Goal: Complete application form

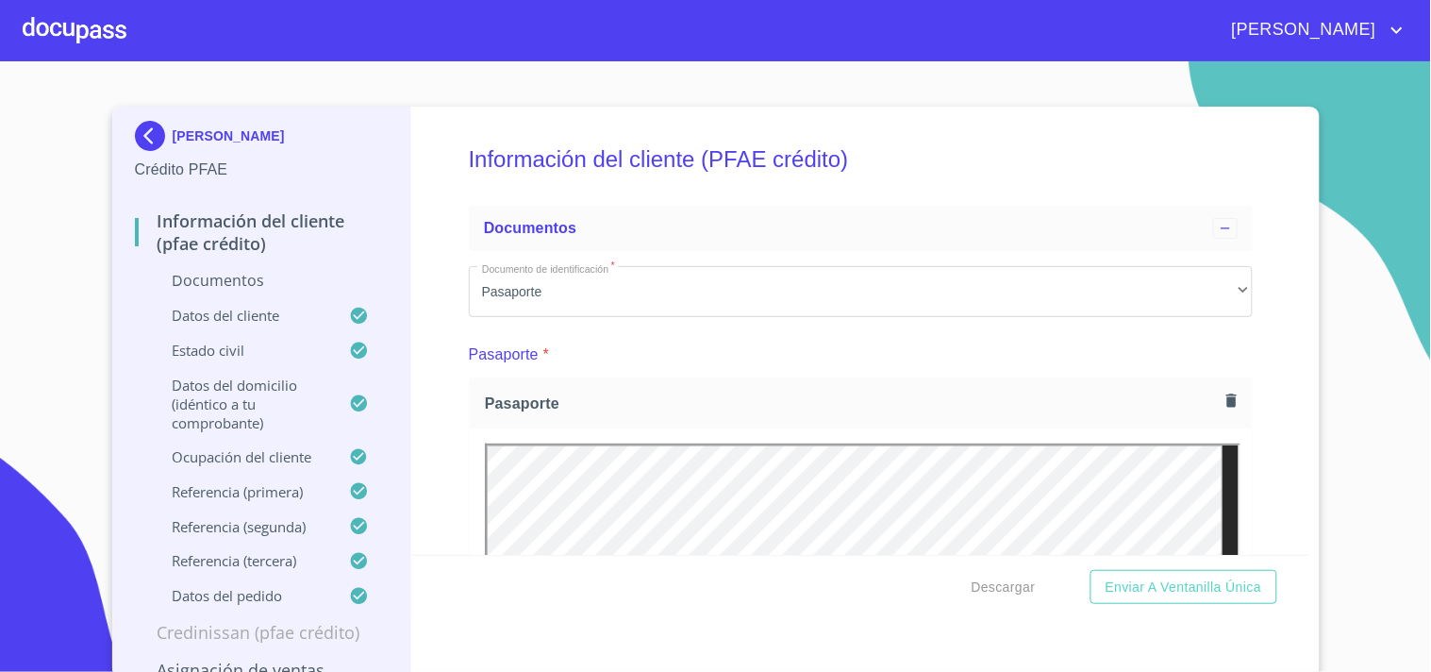
scroll to position [5202, 0]
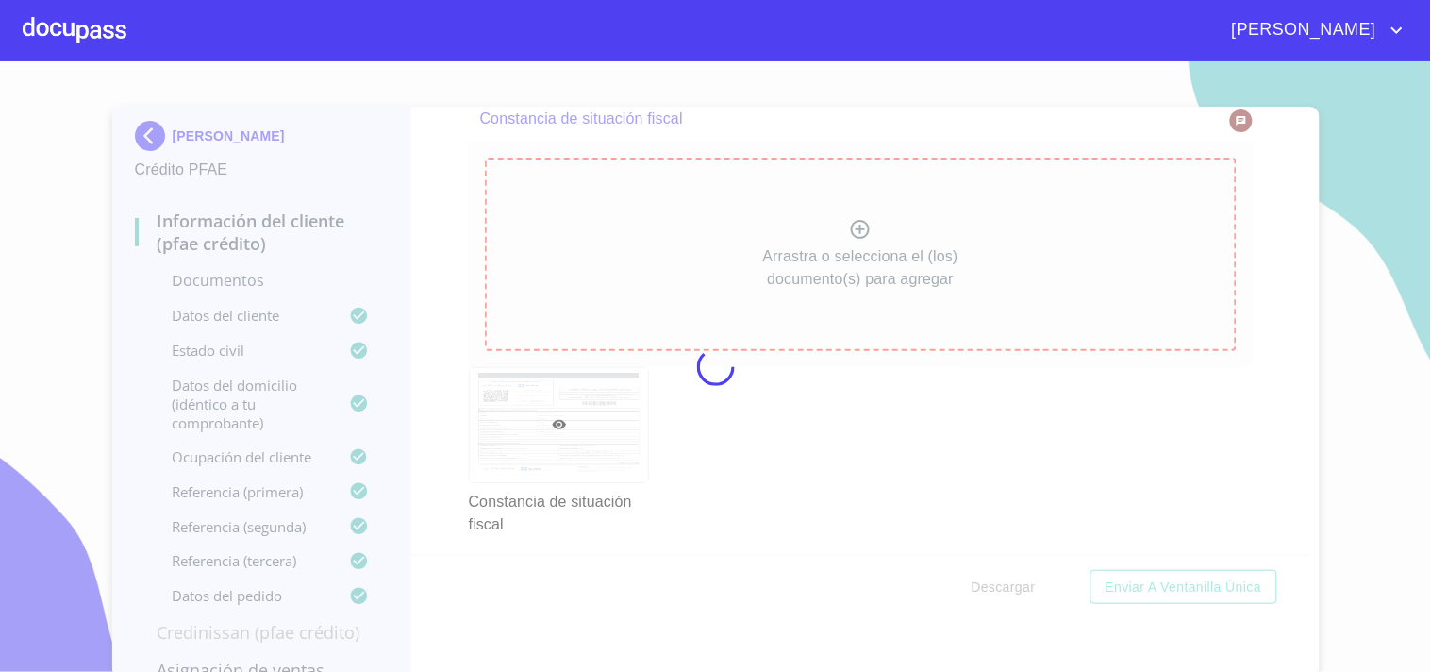
click at [1073, 423] on div at bounding box center [715, 366] width 1431 height 611
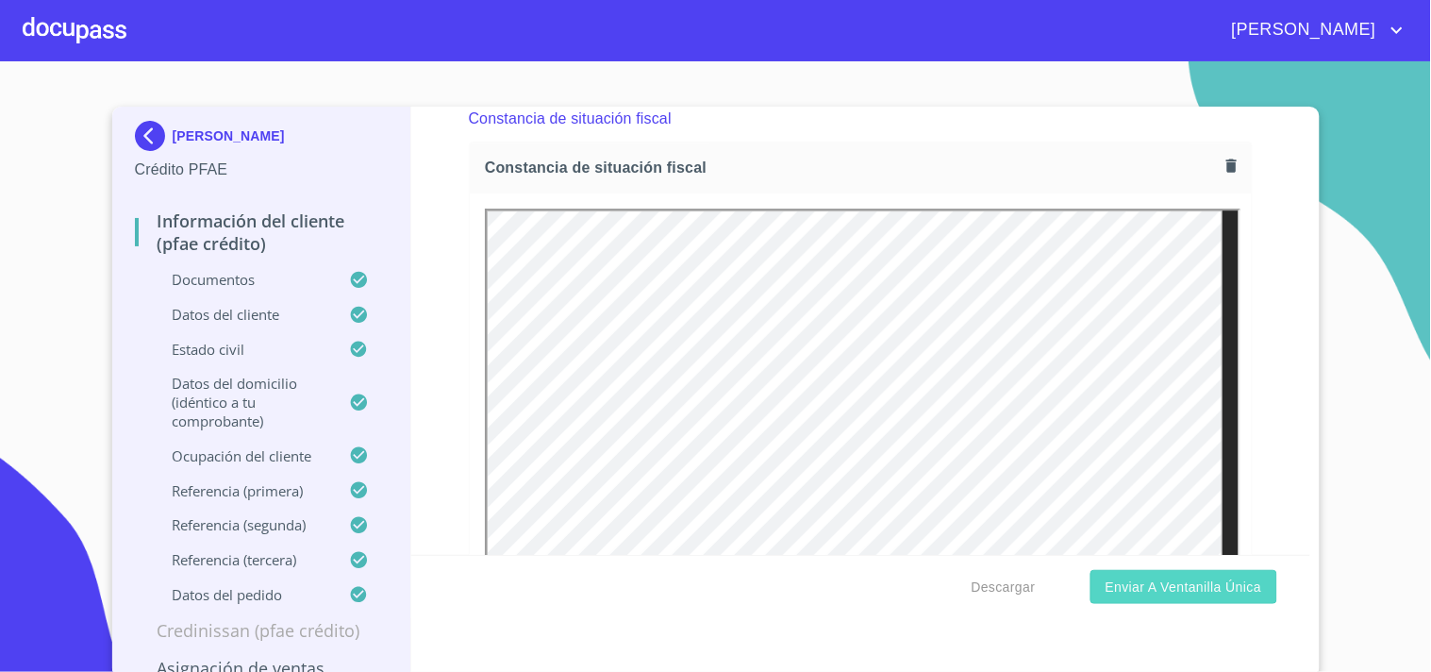
scroll to position [0, 0]
click at [1191, 595] on span "Enviar a Ventanilla única" at bounding box center [1184, 588] width 157 height 24
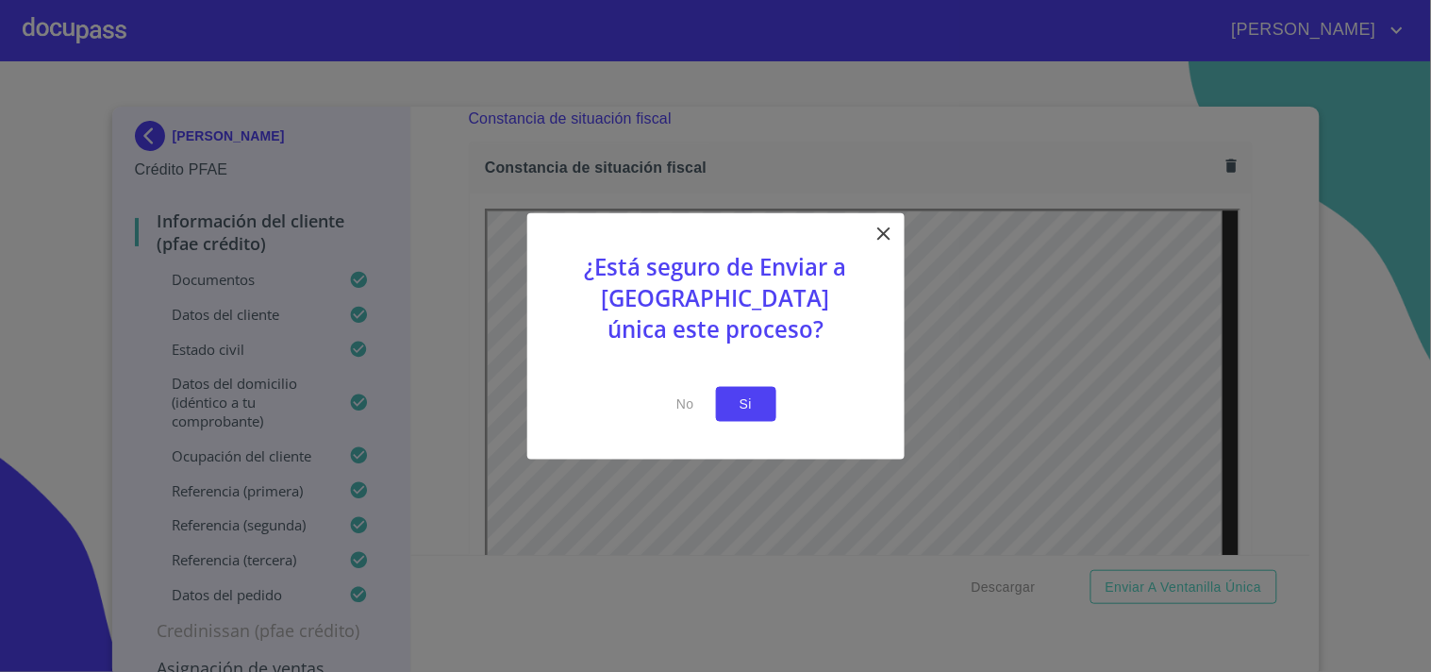
click at [723, 402] on button "Si" at bounding box center [746, 404] width 60 height 35
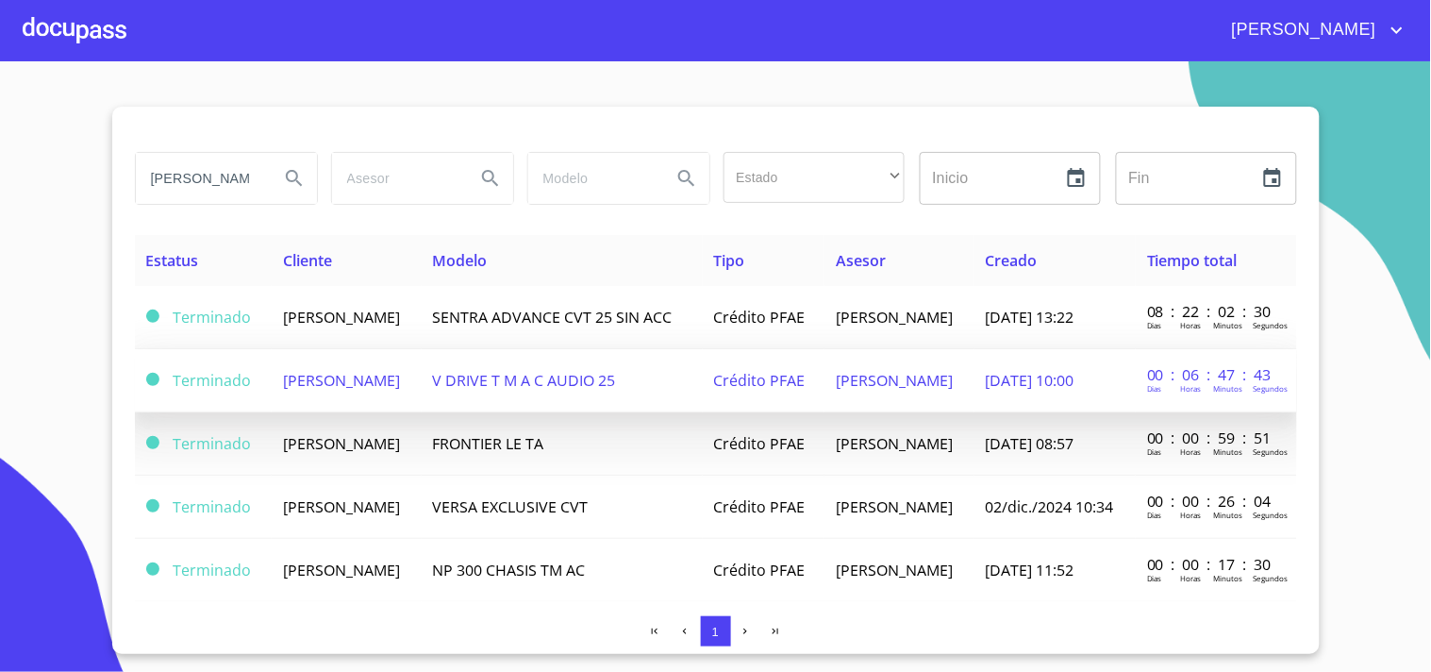
click at [466, 388] on tr "Terminado [PERSON_NAME] V DRIVE T M A C AUDIO 25 Crédito PFAE [PERSON_NAME] [DA…" at bounding box center [716, 380] width 1163 height 63
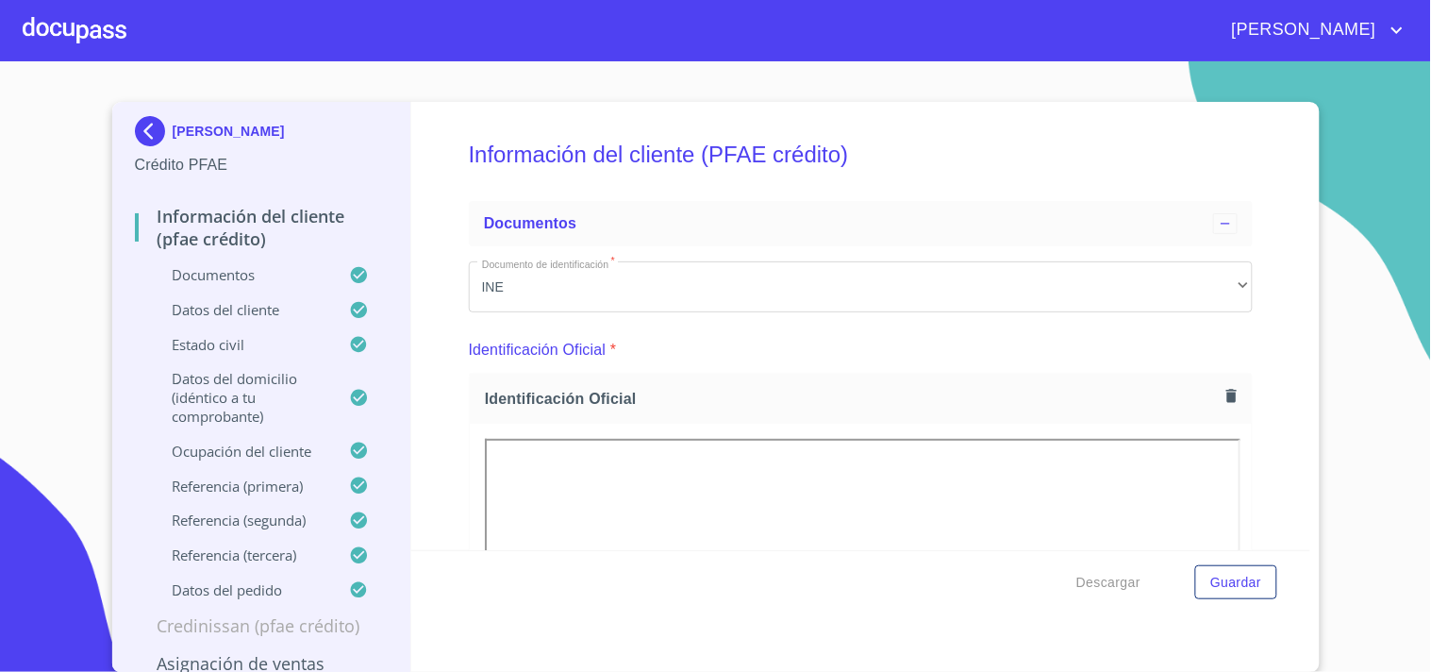
scroll to position [209, 0]
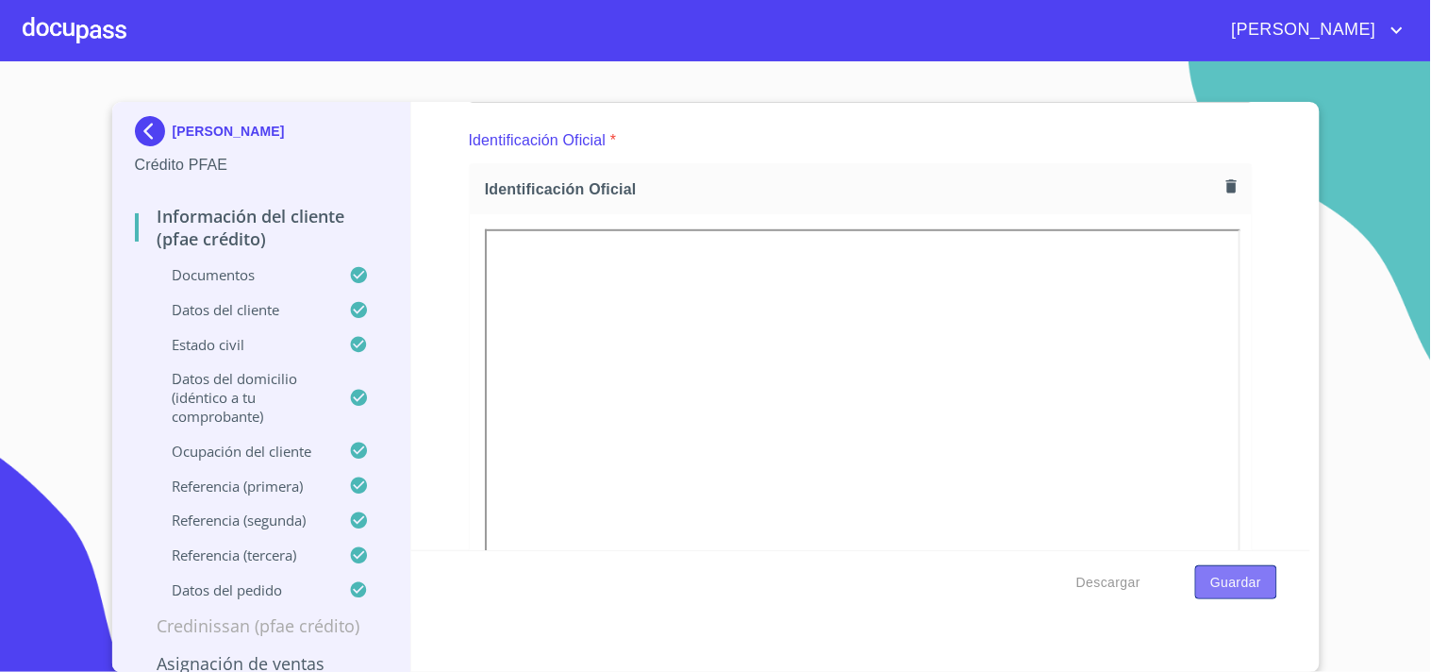
click at [1237, 582] on span "Guardar" at bounding box center [1236, 583] width 51 height 24
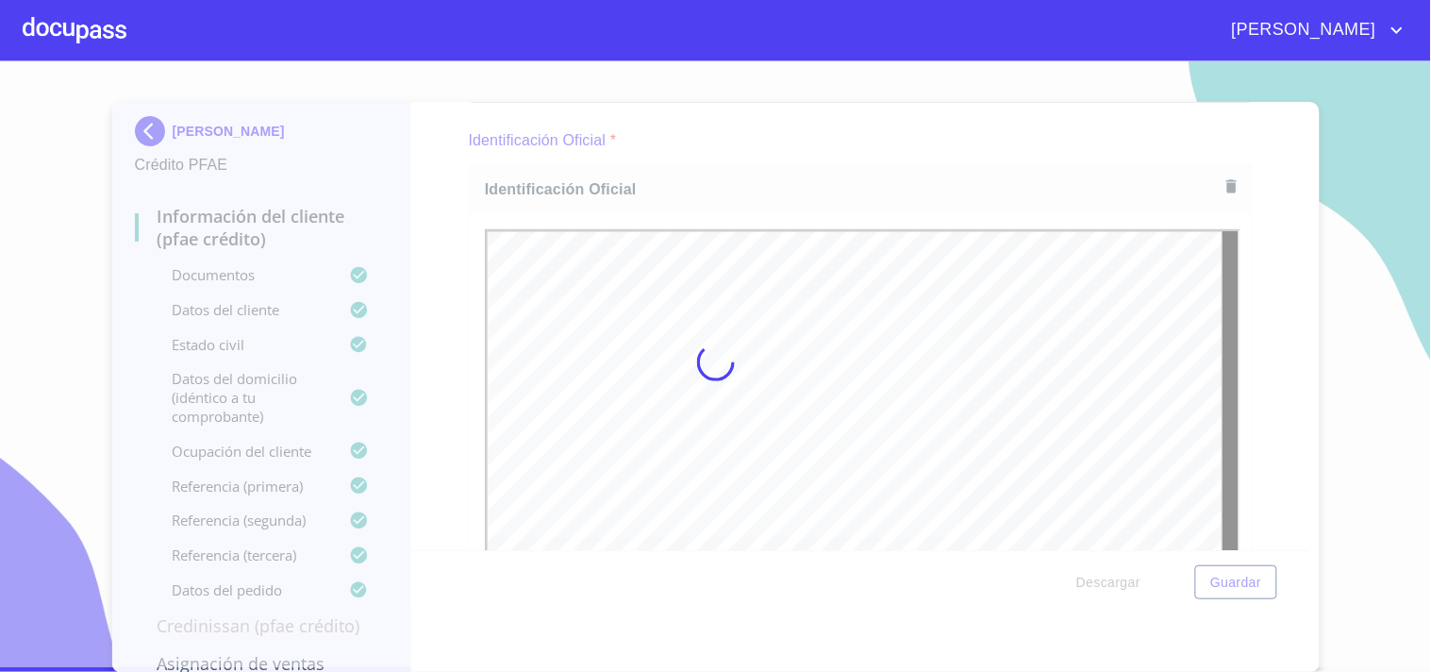
scroll to position [0, 0]
